Goal: Information Seeking & Learning: Learn about a topic

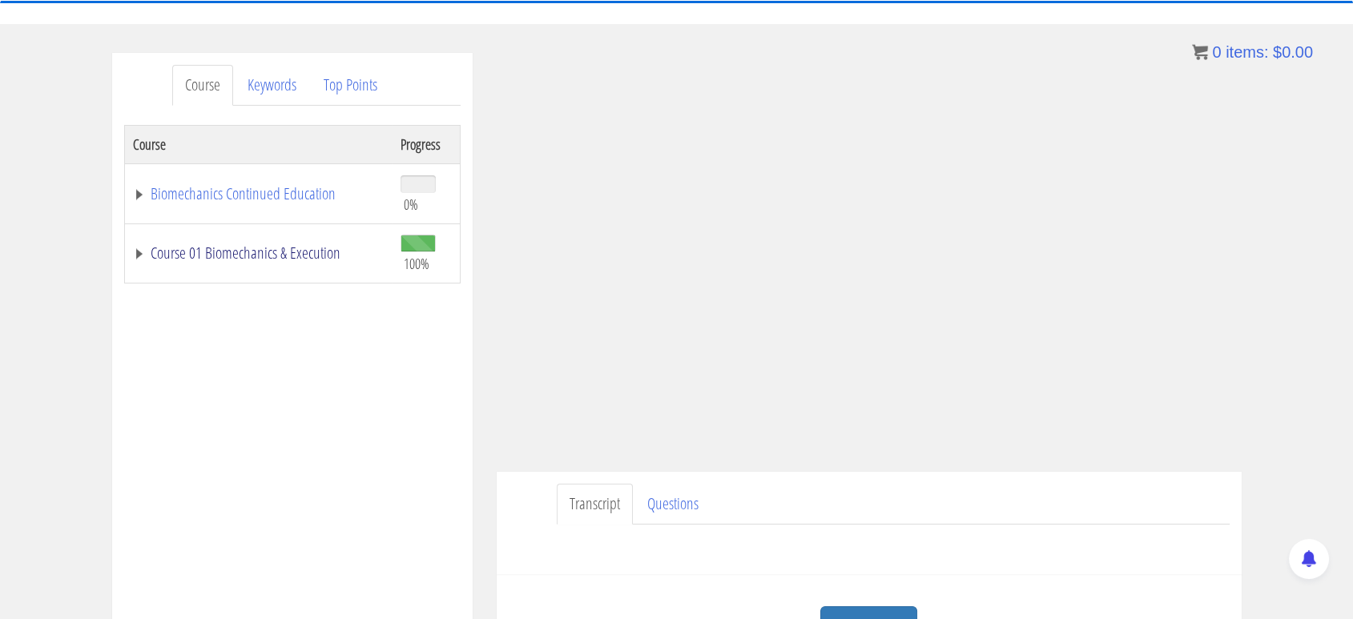
click at [250, 261] on link "Course 01 Biomechanics & Execution" at bounding box center [258, 253] width 251 height 16
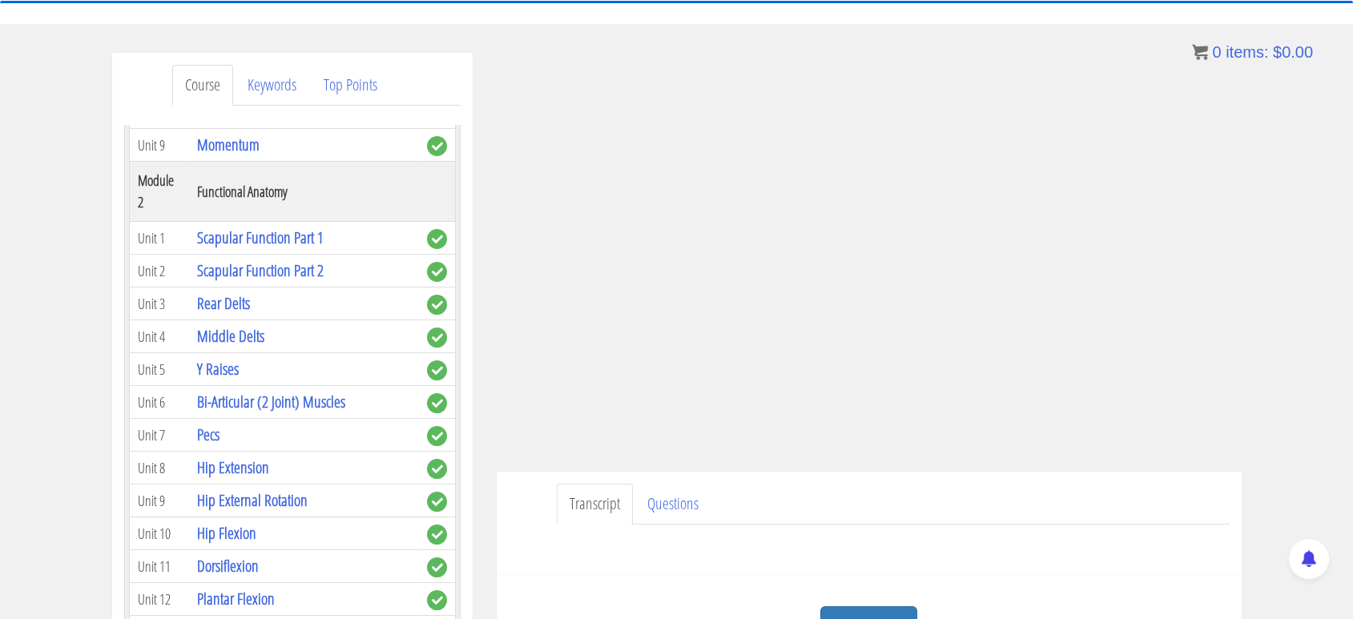
scroll to position [487, 0]
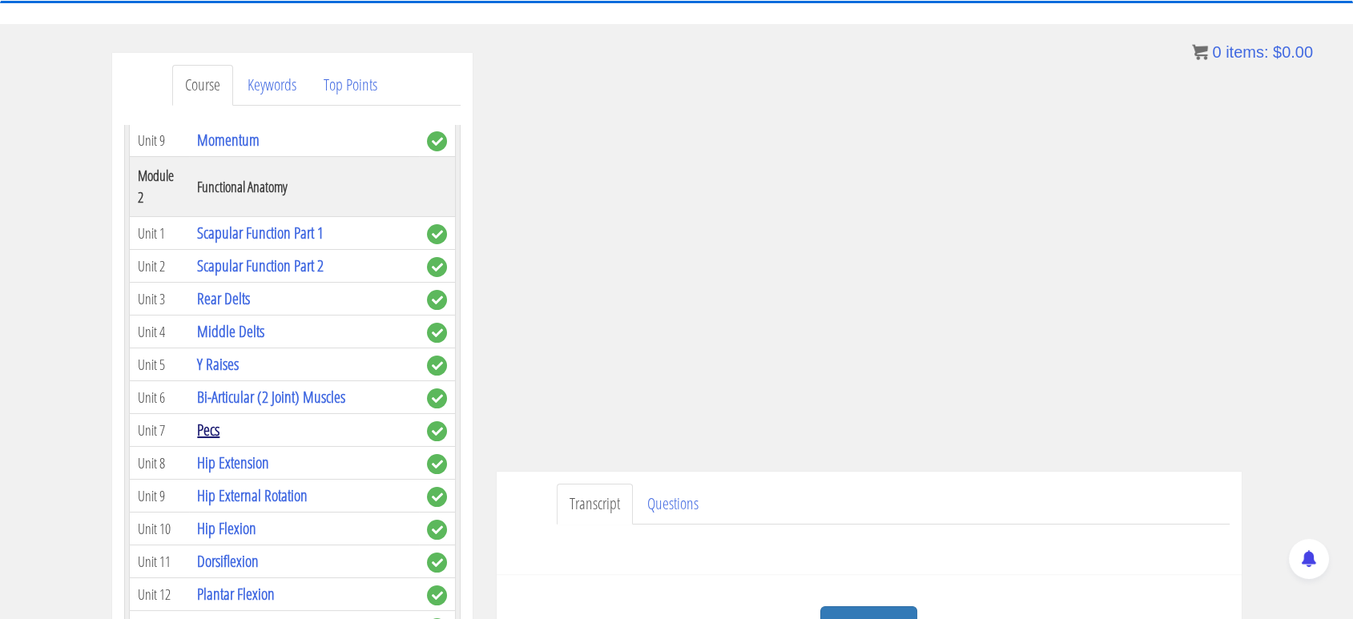
click at [208, 431] on link "Pecs" at bounding box center [208, 430] width 22 height 22
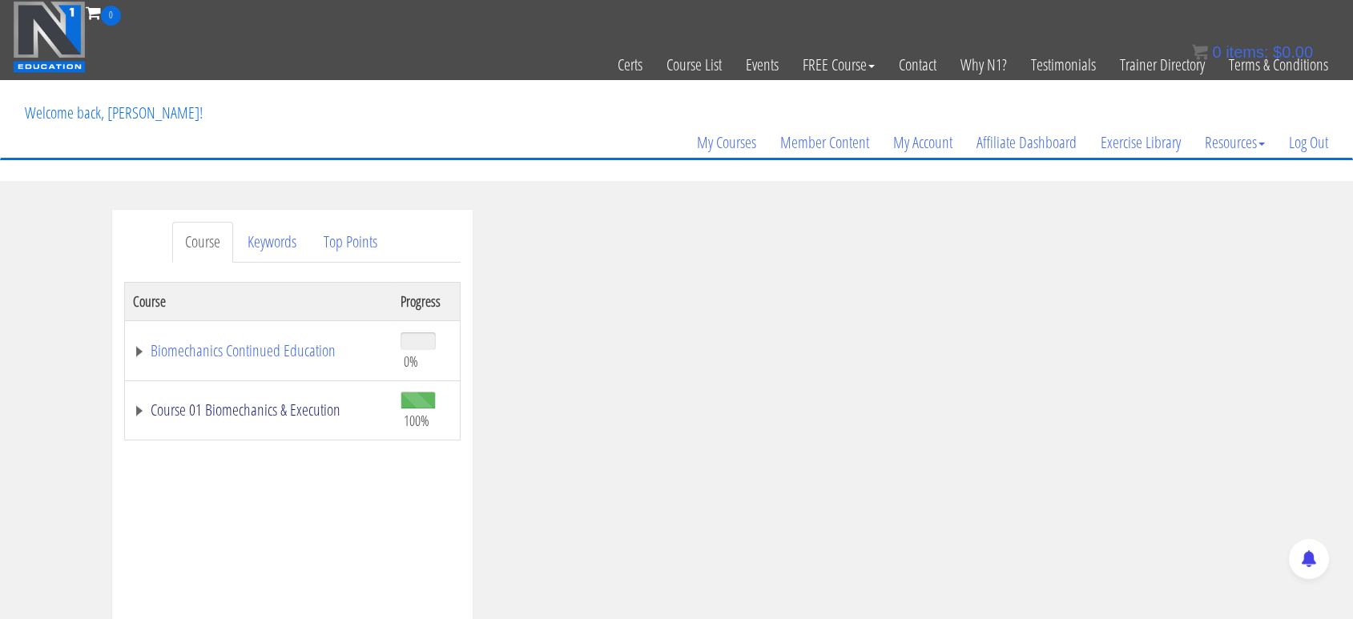
click at [167, 411] on link "Course 01 Biomechanics & Execution" at bounding box center [258, 410] width 251 height 16
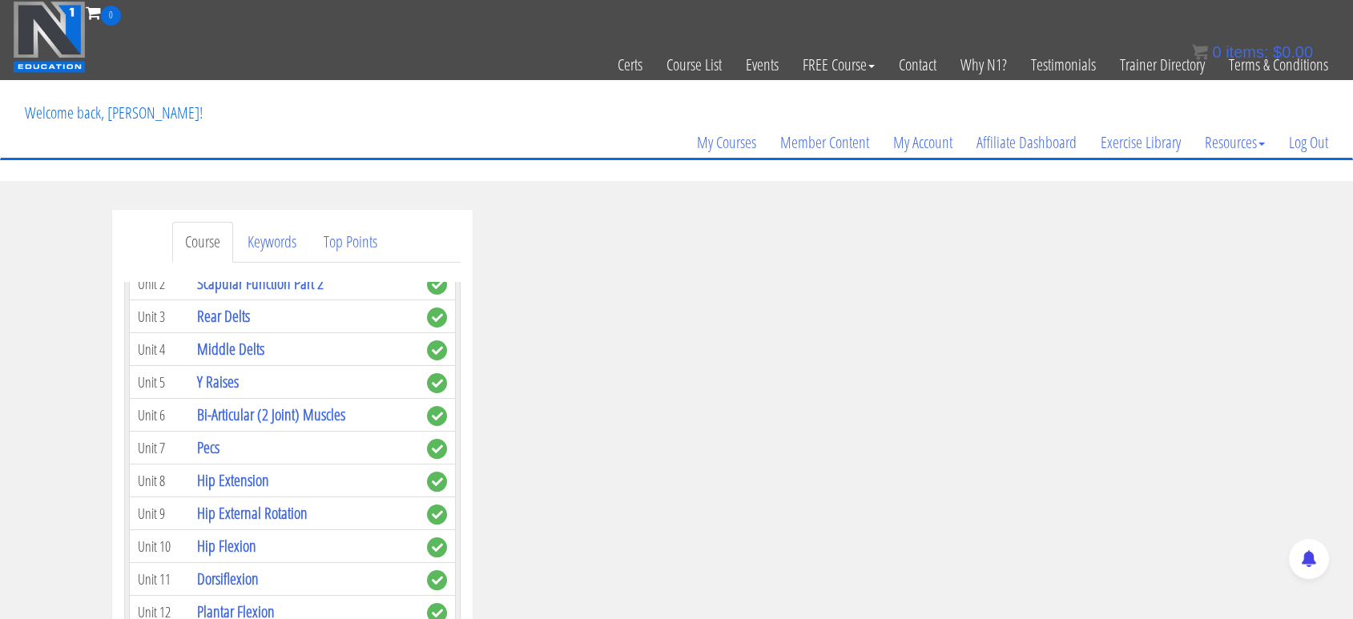
scroll to position [638, 0]
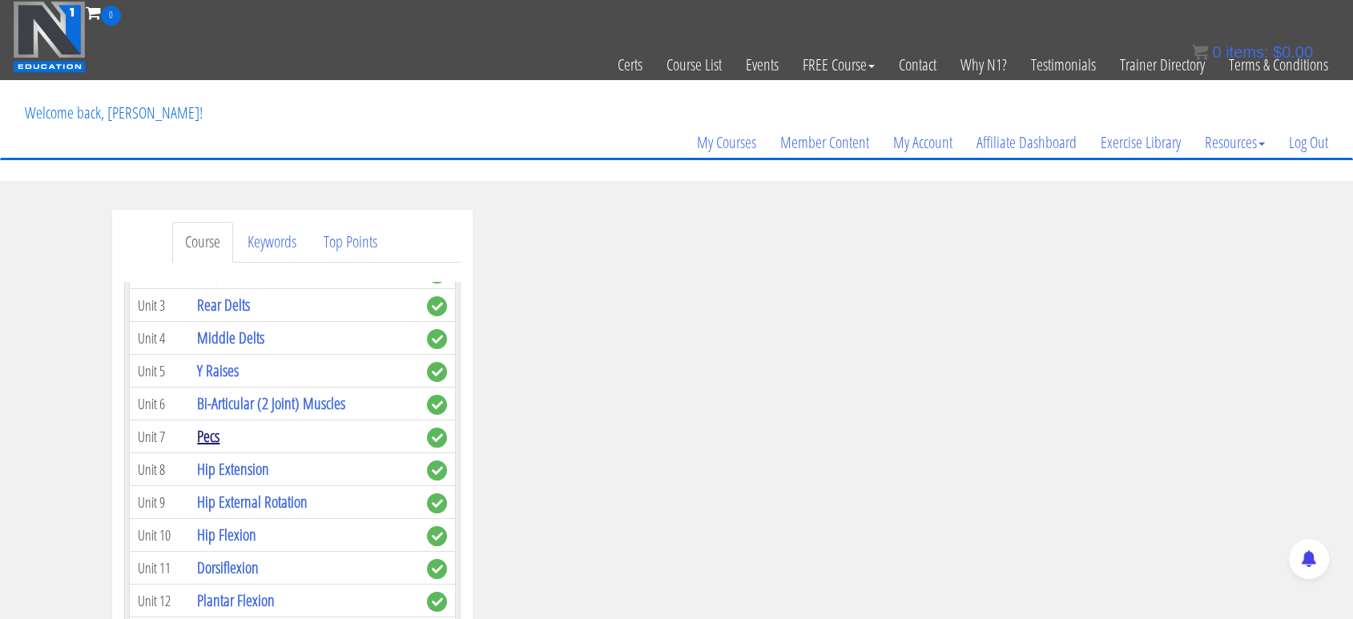
click at [215, 434] on link "Pecs" at bounding box center [208, 436] width 22 height 22
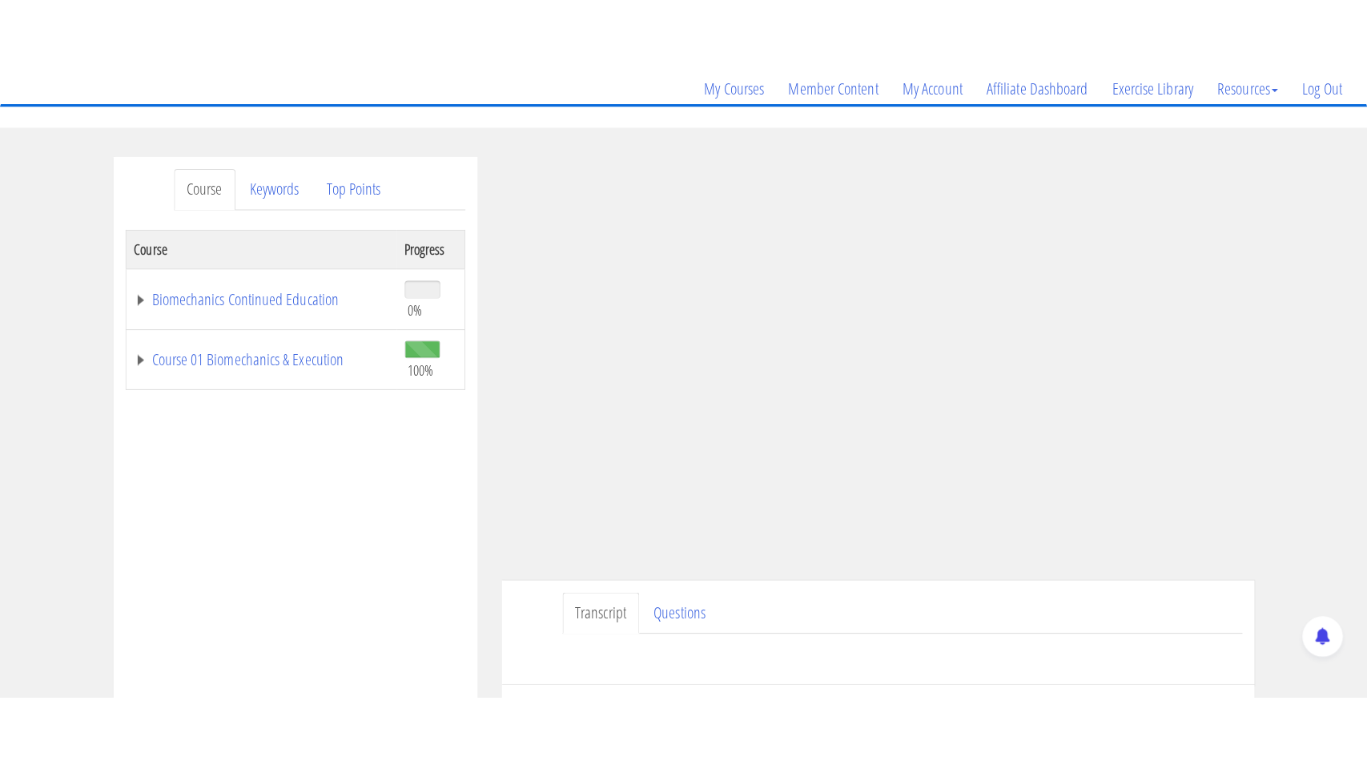
scroll to position [166, 0]
